Goal: Ask a question

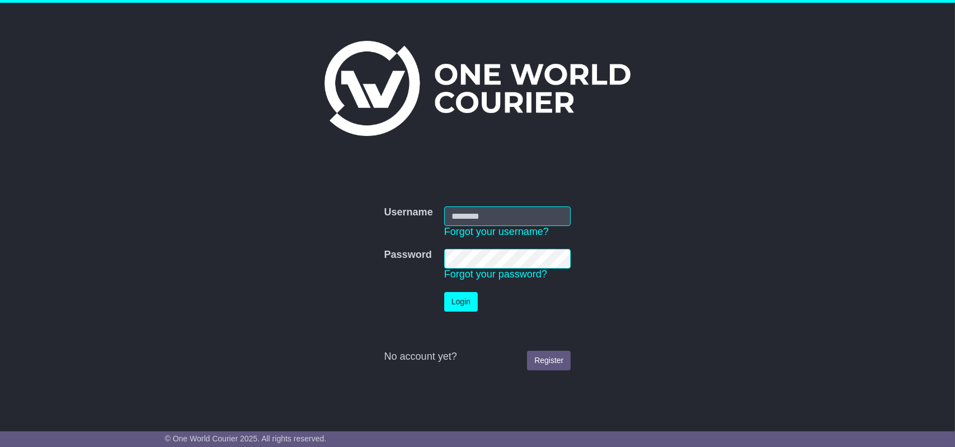
type input "**********"
click at [468, 303] on button "Login" at bounding box center [461, 302] width 34 height 20
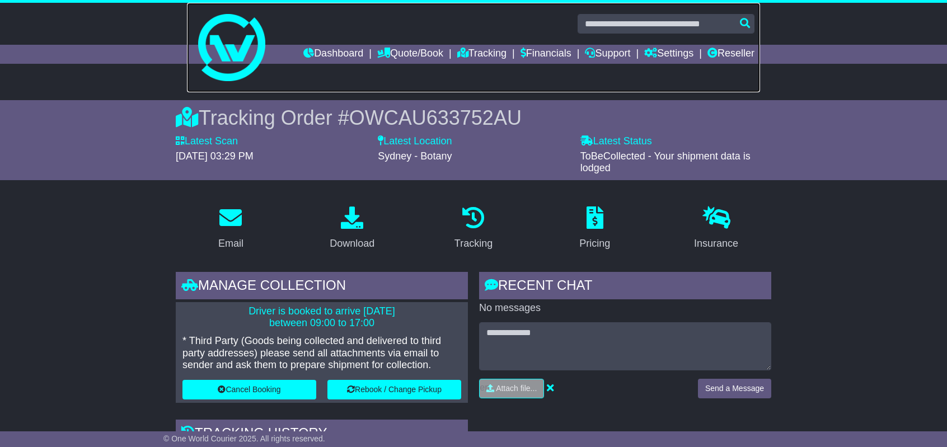
click at [476, 39] on link at bounding box center [473, 48] width 573 height 90
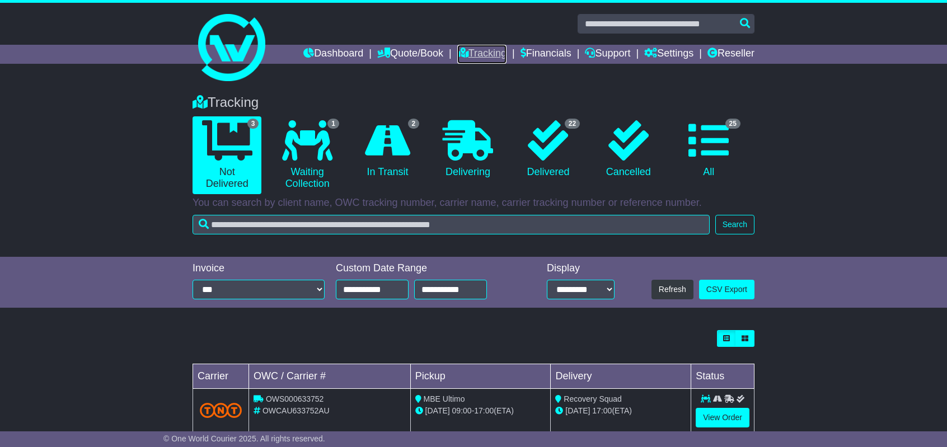
click at [475, 51] on link "Tracking" at bounding box center [481, 54] width 49 height 19
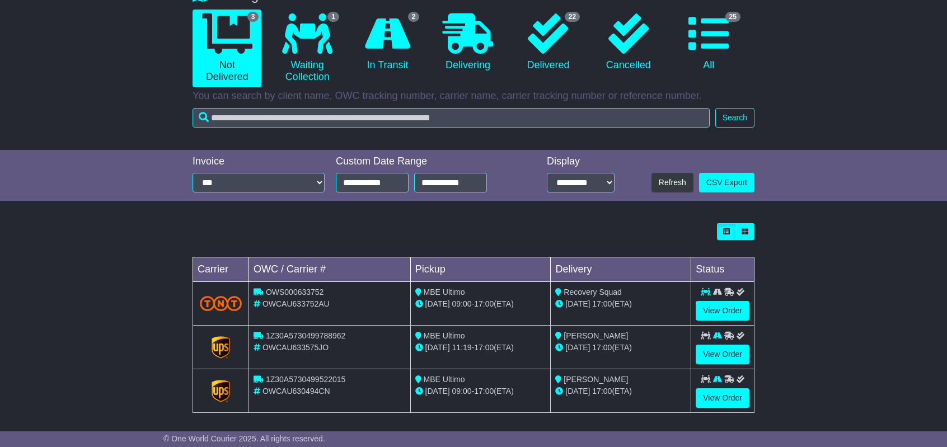
scroll to position [111, 0]
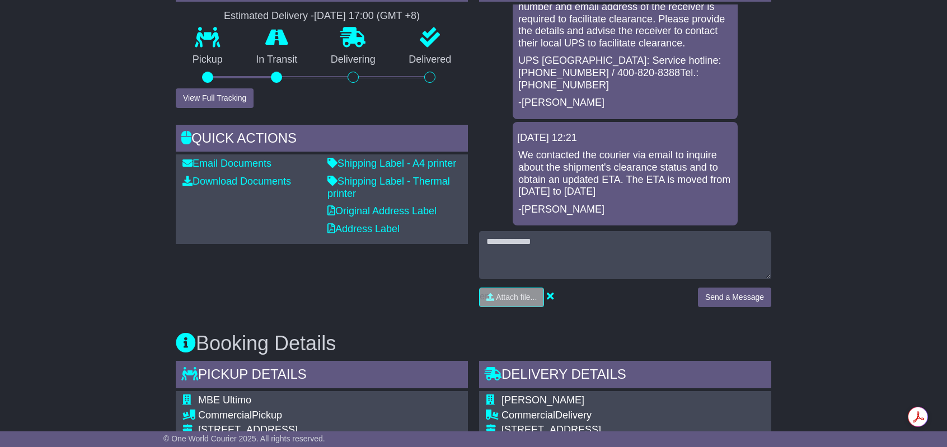
scroll to position [392, 0]
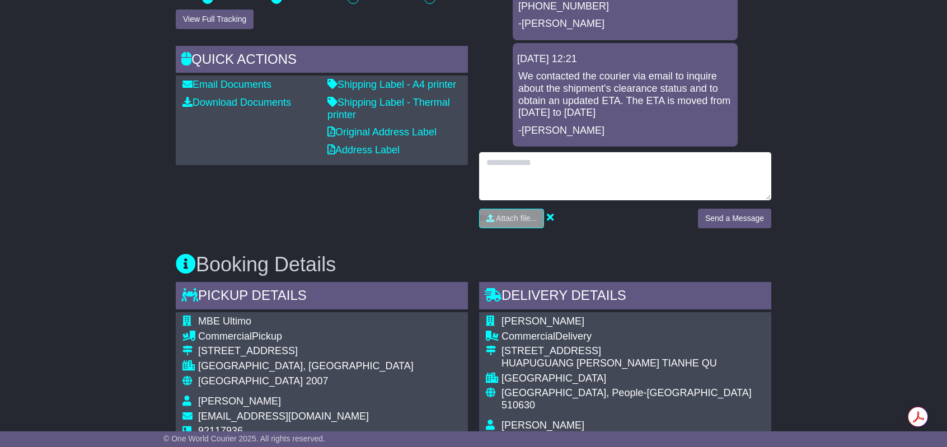
click at [578, 169] on textarea at bounding box center [625, 176] width 292 height 48
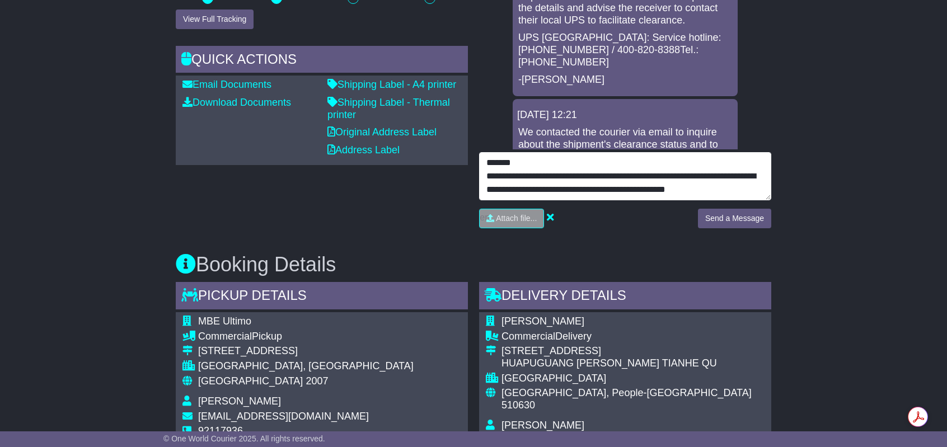
scroll to position [9, 0]
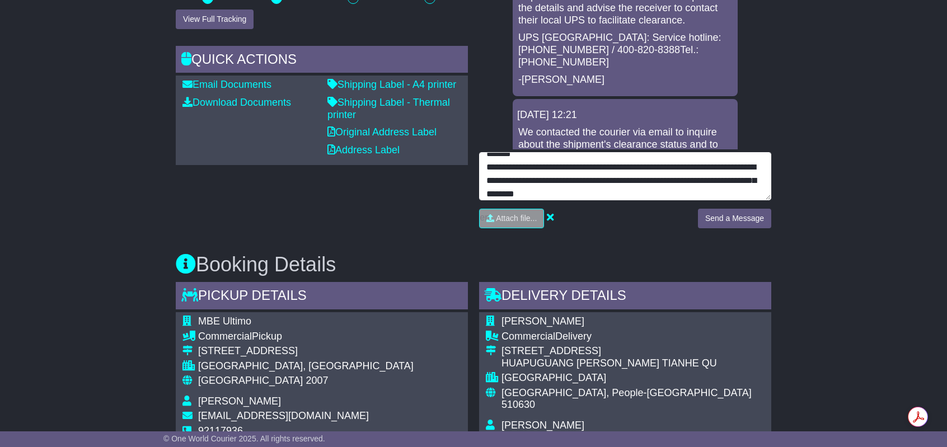
type textarea "**********"
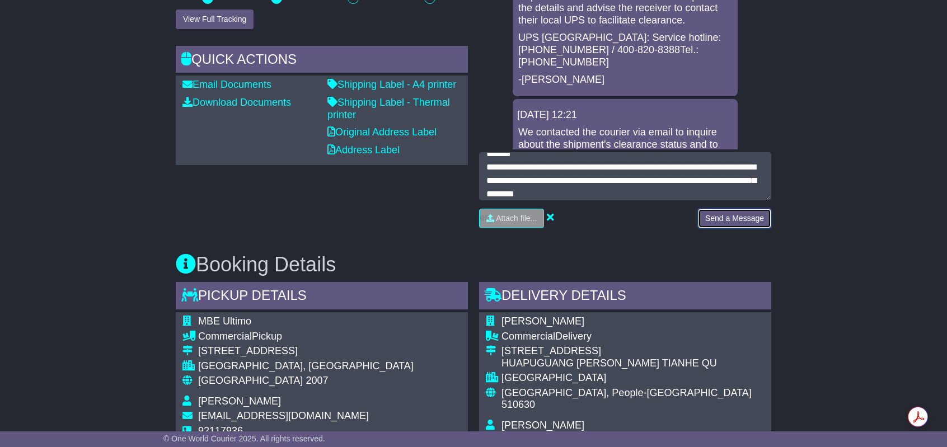
click at [743, 224] on button "Send a Message" at bounding box center [734, 219] width 73 height 20
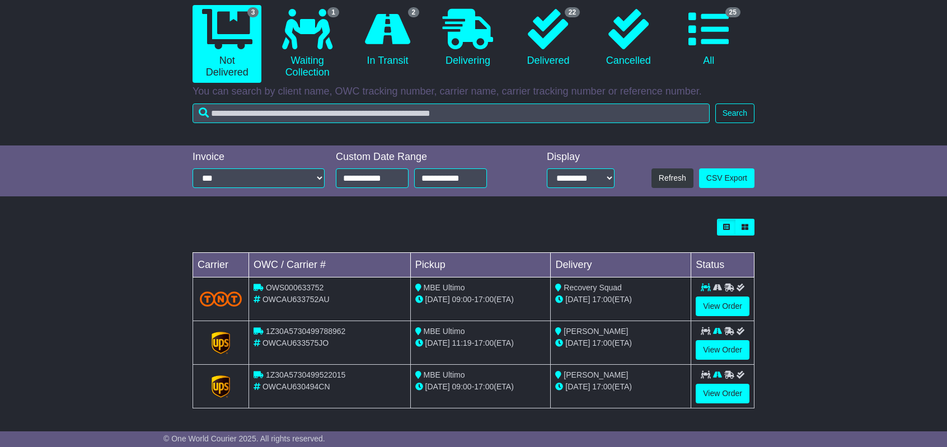
scroll to position [111, 0]
